Goal: Task Accomplishment & Management: Use online tool/utility

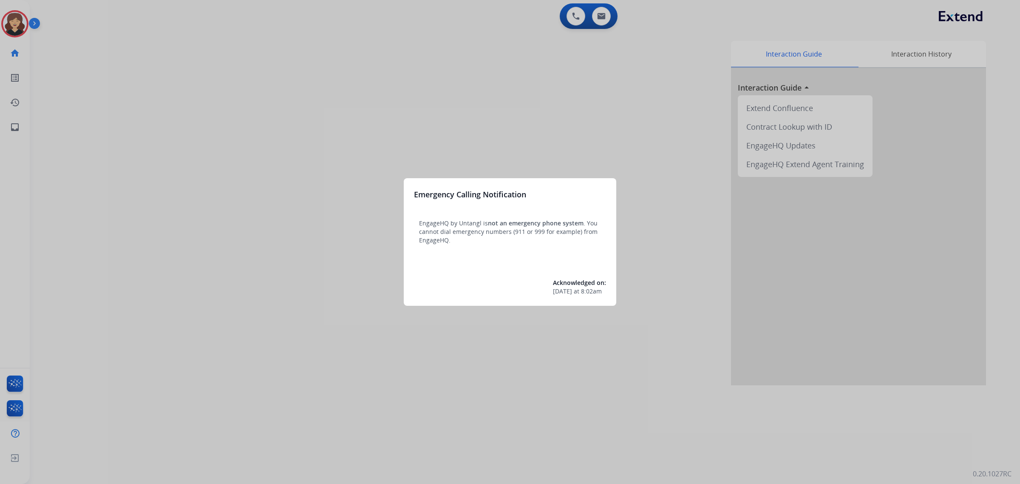
click at [24, 127] on div at bounding box center [510, 242] width 1020 height 484
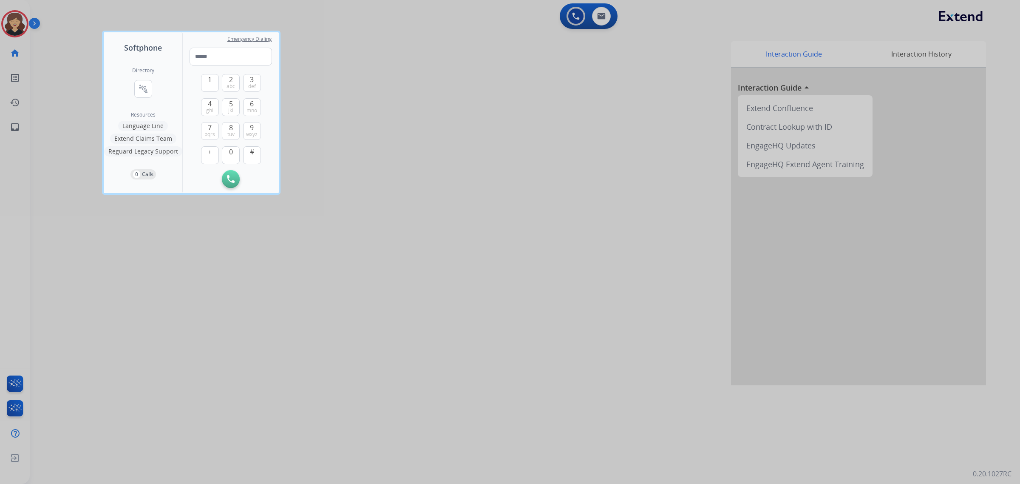
click at [17, 124] on div at bounding box center [510, 242] width 1020 height 484
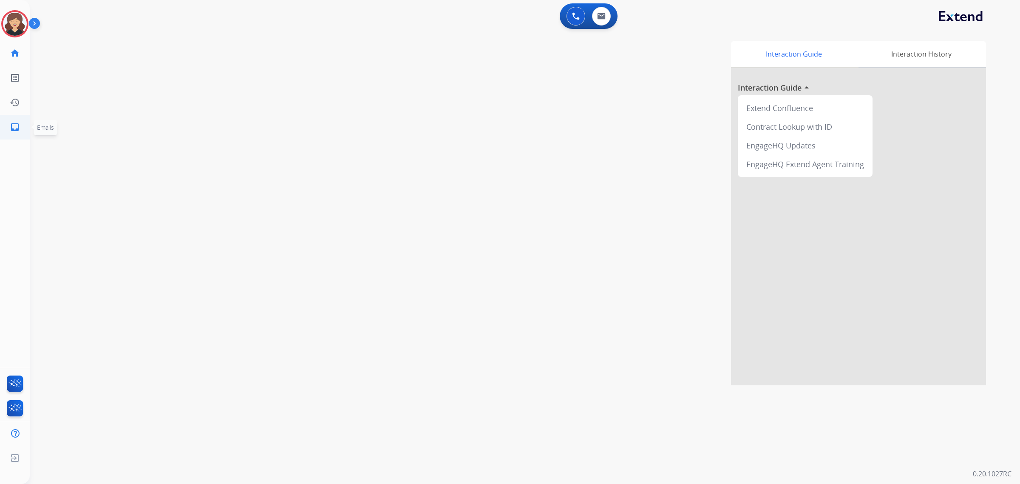
click at [15, 125] on mat-icon "inbox" at bounding box center [15, 127] width 10 height 10
select select "**********"
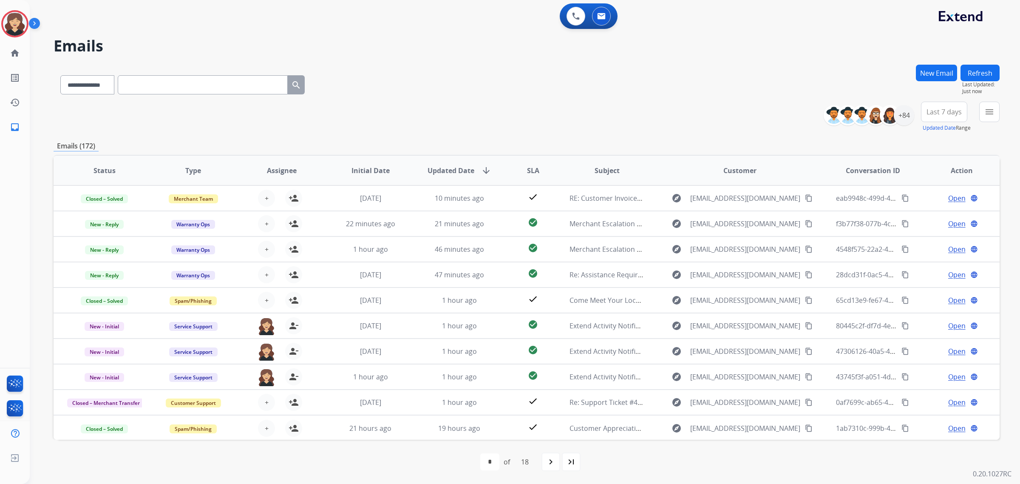
click at [955, 113] on span "Last 7 days" at bounding box center [943, 111] width 35 height 3
click at [922, 211] on div "Last 90 days" at bounding box center [941, 215] width 47 height 13
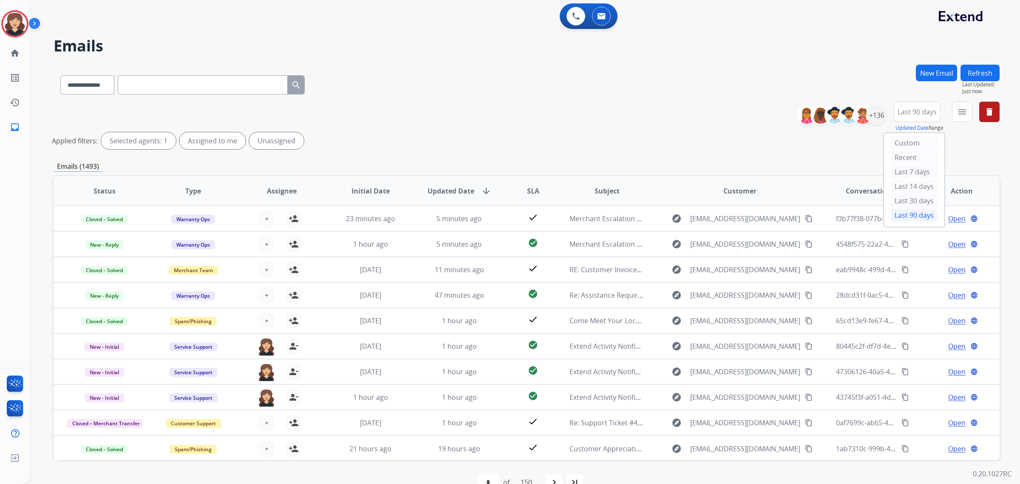
click at [682, 86] on div "**********" at bounding box center [527, 83] width 946 height 37
click at [959, 117] on button "menu Filters" at bounding box center [962, 112] width 20 height 20
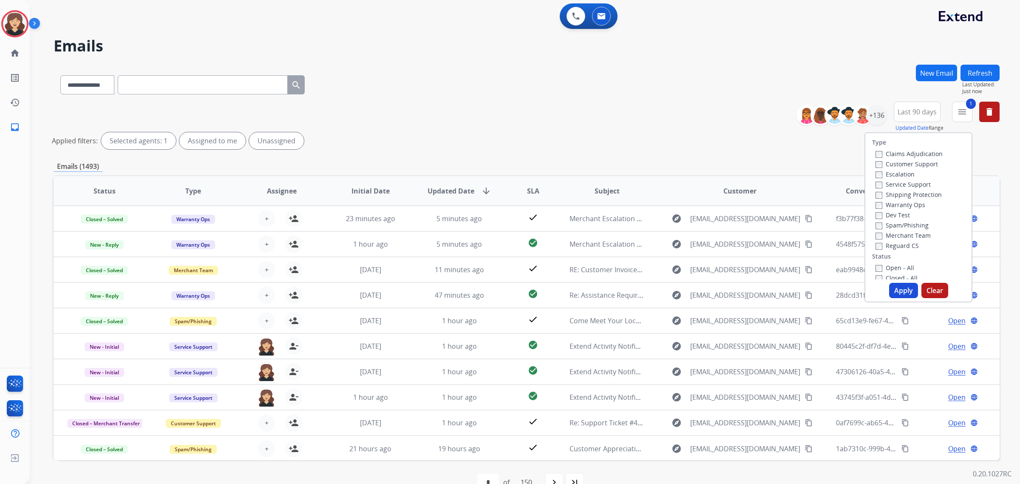
click at [905, 292] on button "Apply" at bounding box center [903, 290] width 29 height 15
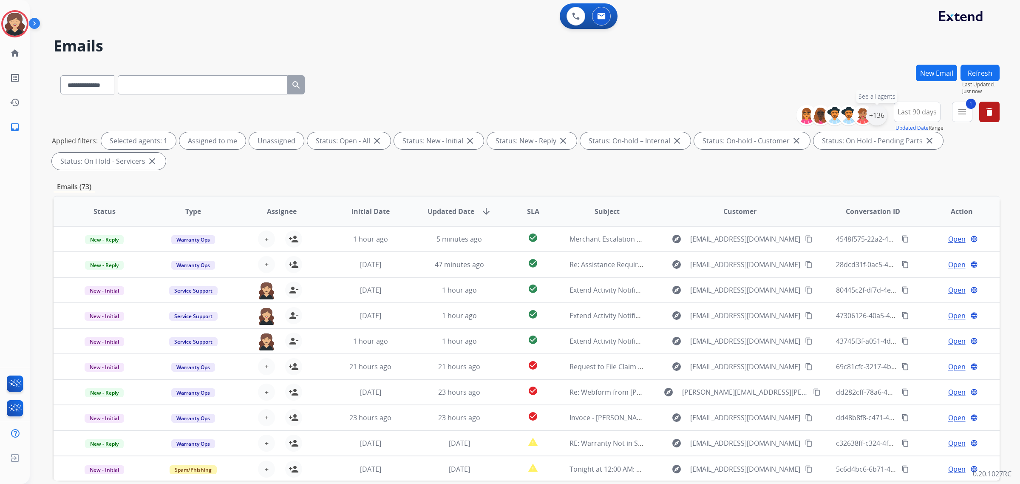
click at [880, 116] on div "+136" at bounding box center [876, 115] width 20 height 20
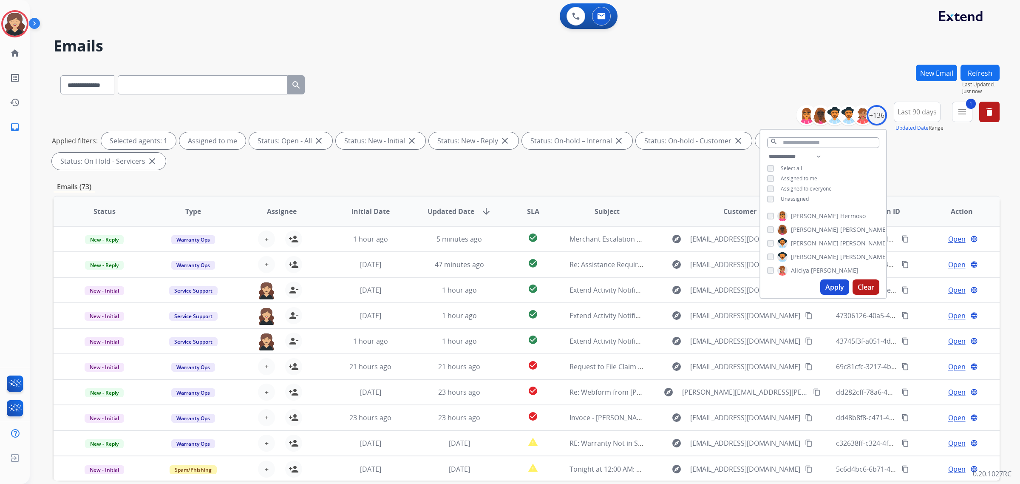
click at [834, 285] on button "Apply" at bounding box center [834, 286] width 29 height 15
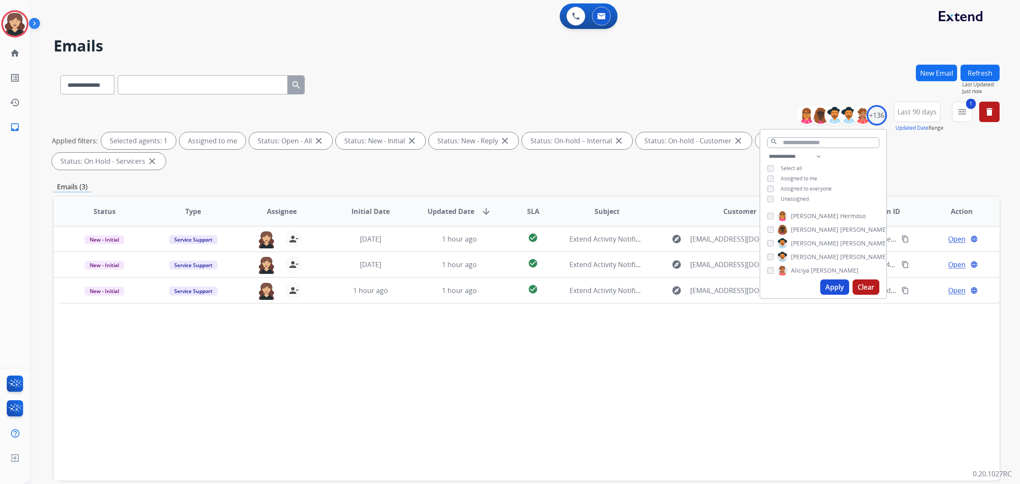
click at [666, 385] on div "Status Type Assignee Initial Date Updated Date arrow_downward SLA Subject Custo…" at bounding box center [527, 337] width 946 height 285
